Goal: Find specific page/section: Find specific page/section

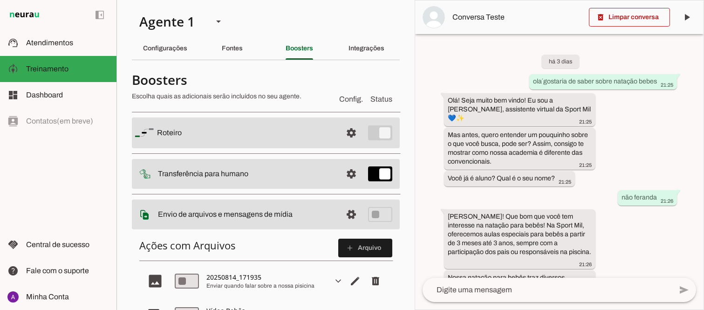
scroll to position [412, 0]
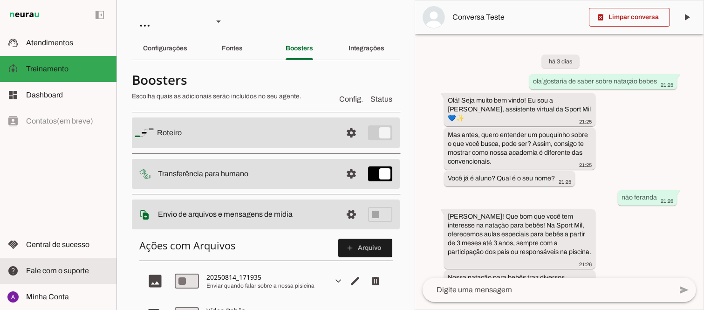
scroll to position [412, 0]
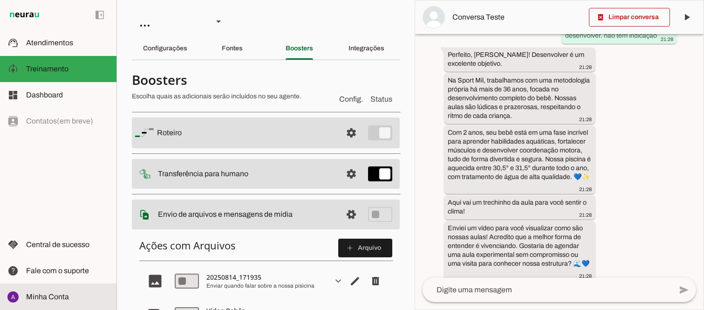
click at [53, 293] on span "Minha Conta" at bounding box center [47, 296] width 43 height 8
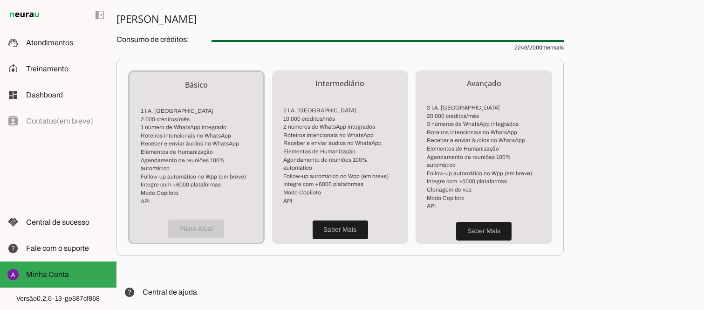
scroll to position [211, 0]
